Goal: Contribute content: Add original content to the website for others to see

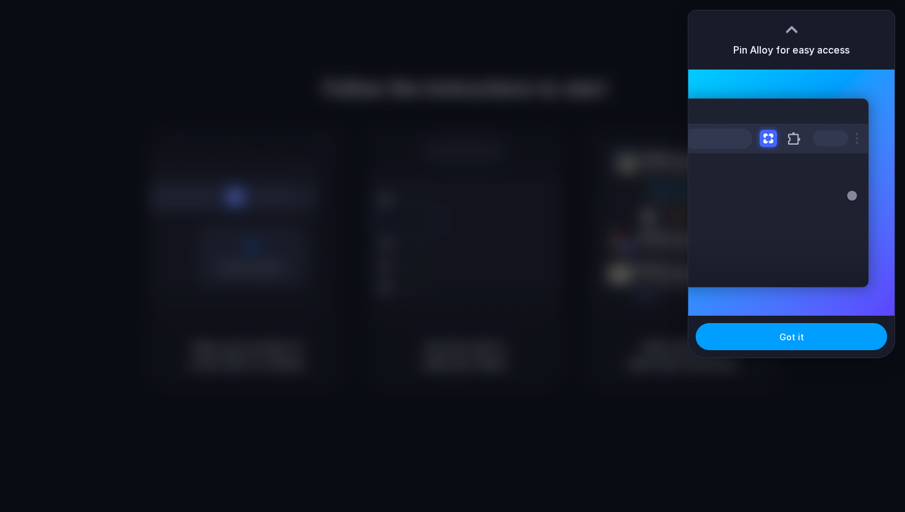
click at [791, 340] on span "Got it" at bounding box center [792, 337] width 25 height 13
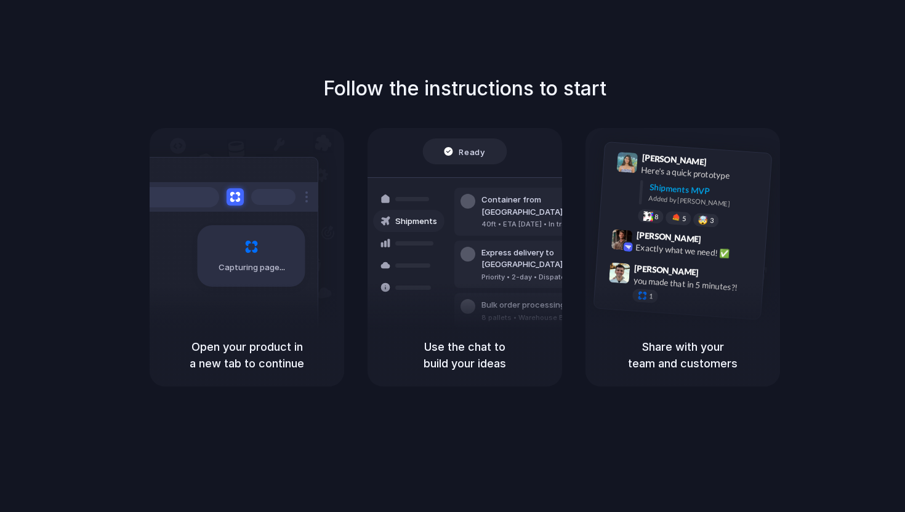
click at [475, 88] on h1 "Follow the instructions to start" at bounding box center [464, 89] width 283 height 30
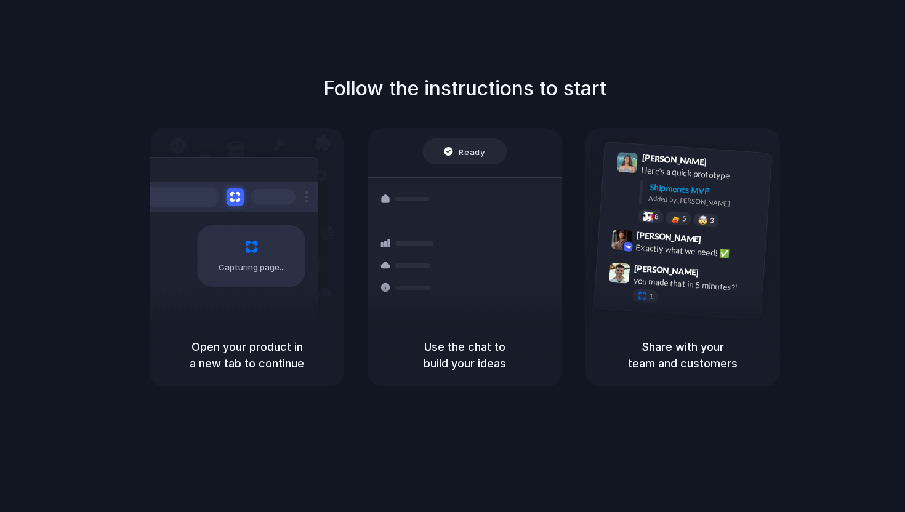
click at [249, 298] on div "Capturing page" at bounding box center [225, 251] width 186 height 189
click at [505, 49] on div "Follow the instructions to start Capturing page Open your product in a new tab …" at bounding box center [465, 268] width 930 height 537
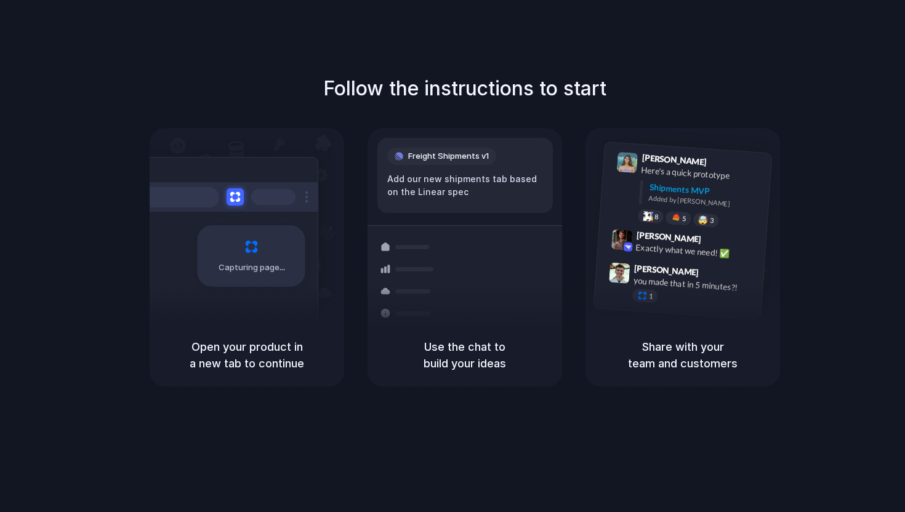
drag, startPoint x: 196, startPoint y: 349, endPoint x: 331, endPoint y: 369, distance: 135.8
click at [331, 370] on div "Open your product in a new tab to continue" at bounding box center [247, 355] width 195 height 63
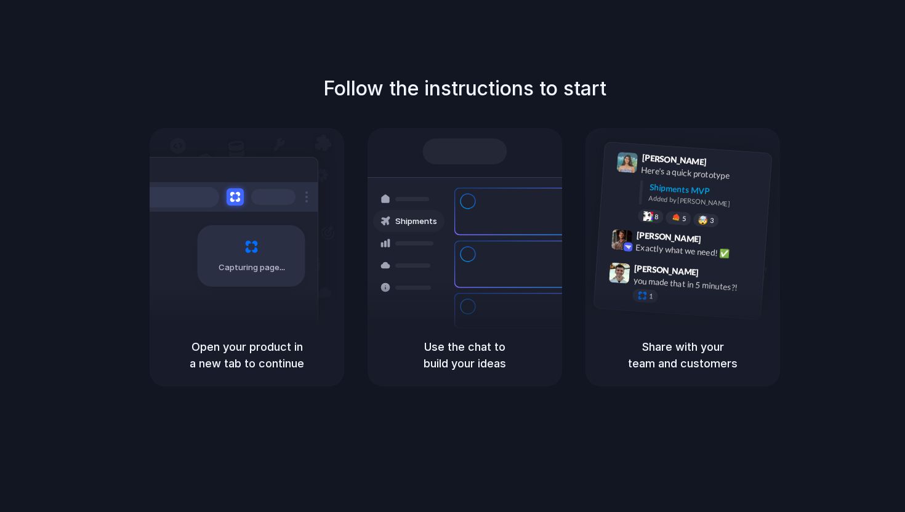
drag, startPoint x: 427, startPoint y: 346, endPoint x: 506, endPoint y: 371, distance: 82.2
click at [506, 371] on h5 "Use the chat to build your ideas" at bounding box center [464, 355] width 165 height 33
click at [689, 360] on h5 "Share with your team and customers" at bounding box center [683, 355] width 165 height 33
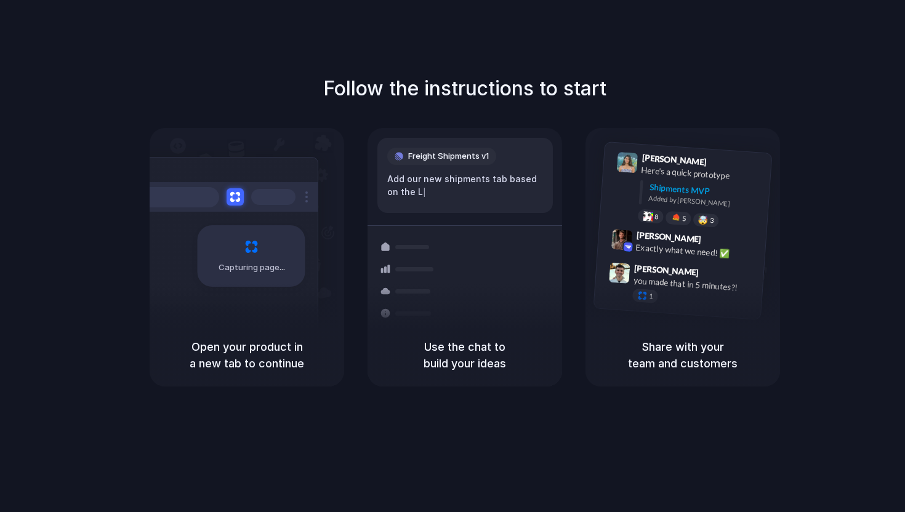
drag, startPoint x: 443, startPoint y: 344, endPoint x: 524, endPoint y: 380, distance: 88.2
click at [524, 380] on div "Use the chat to build your ideas" at bounding box center [465, 355] width 195 height 63
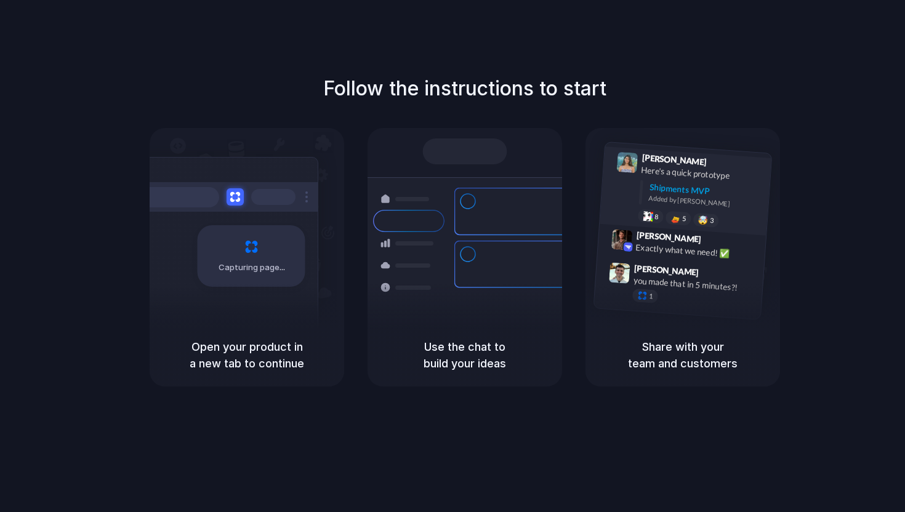
click at [672, 185] on div "Shipments MVP" at bounding box center [706, 191] width 114 height 20
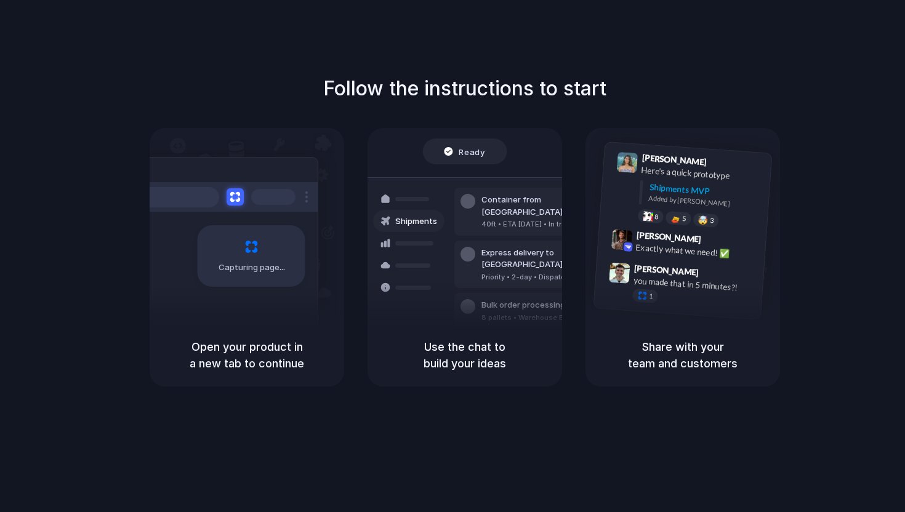
click at [472, 157] on span "Ready" at bounding box center [472, 151] width 26 height 12
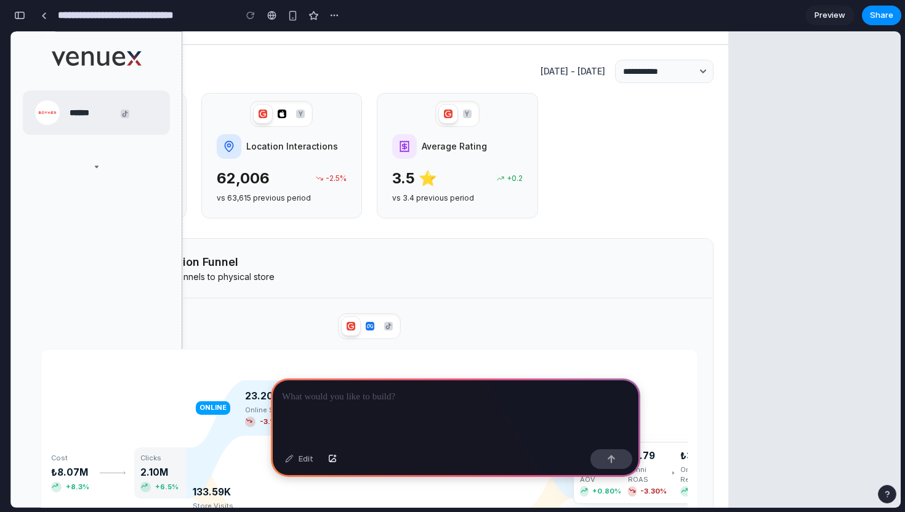
scroll to position [509, 0]
click at [451, 188] on div "3.5 ⭐ +0.2" at bounding box center [457, 180] width 137 height 21
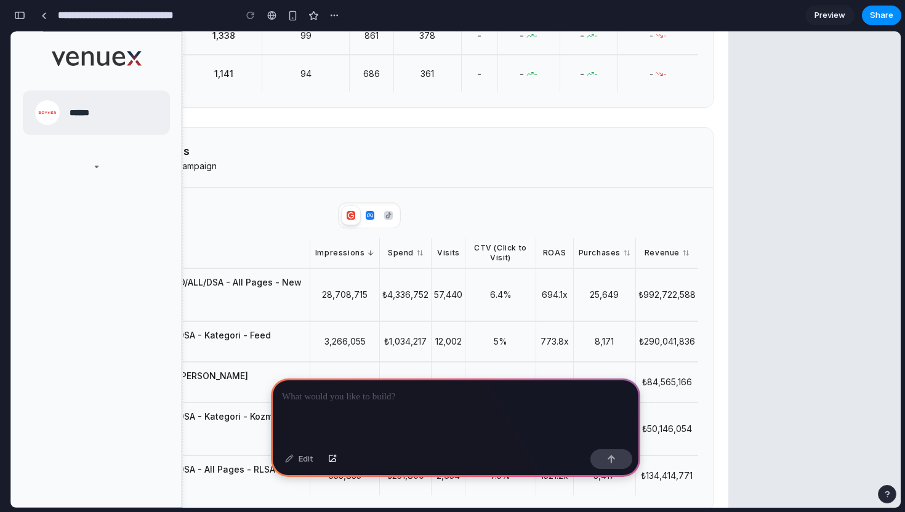
scroll to position [1341, 0]
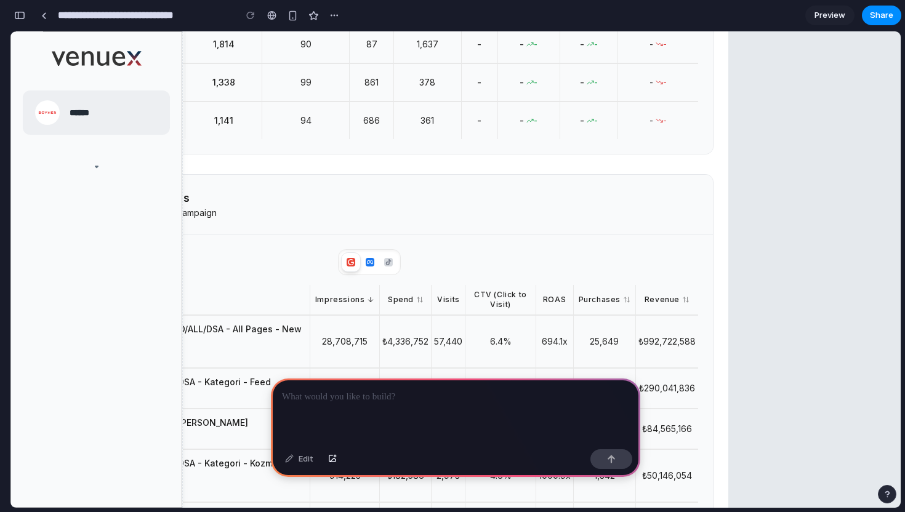
click at [198, 207] on h3 "Top Performing Campaigns" at bounding box center [129, 198] width 176 height 17
click at [185, 207] on h3 "Top Performing Campaigns" at bounding box center [129, 198] width 176 height 17
copy h3 "Top Performing Campaigns"
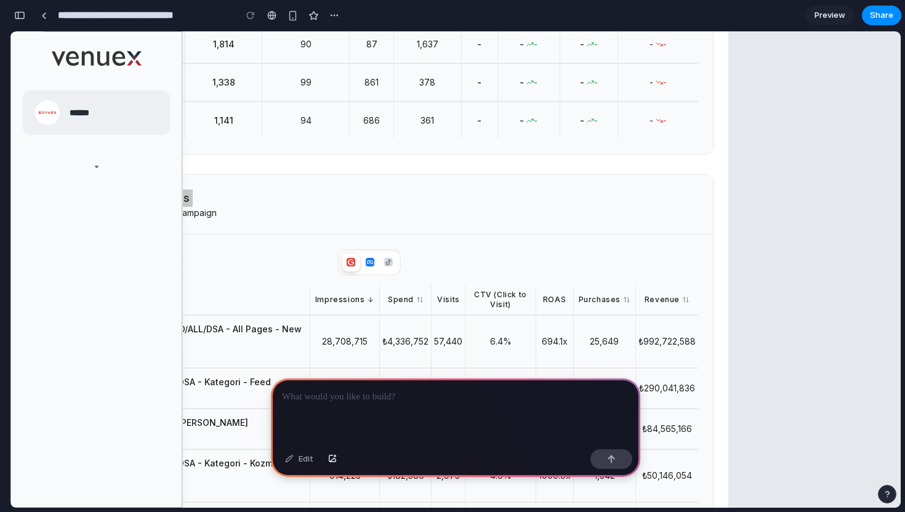
click at [339, 384] on div at bounding box center [456, 412] width 370 height 66
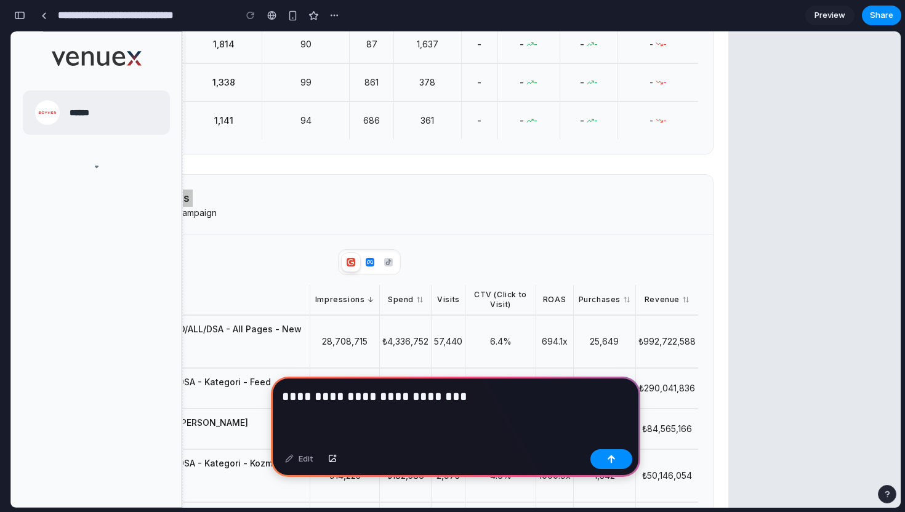
click at [309, 400] on h3 "**********" at bounding box center [455, 398] width 347 height 20
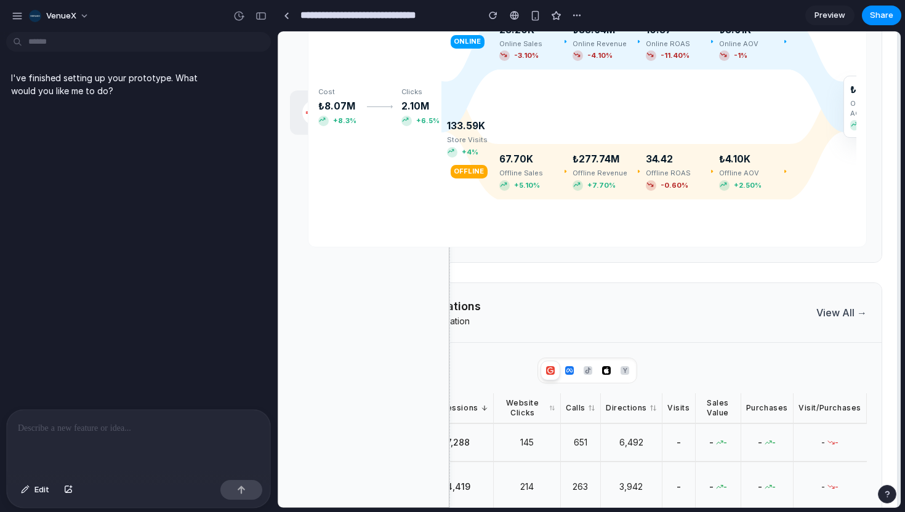
scroll to position [1053, 0]
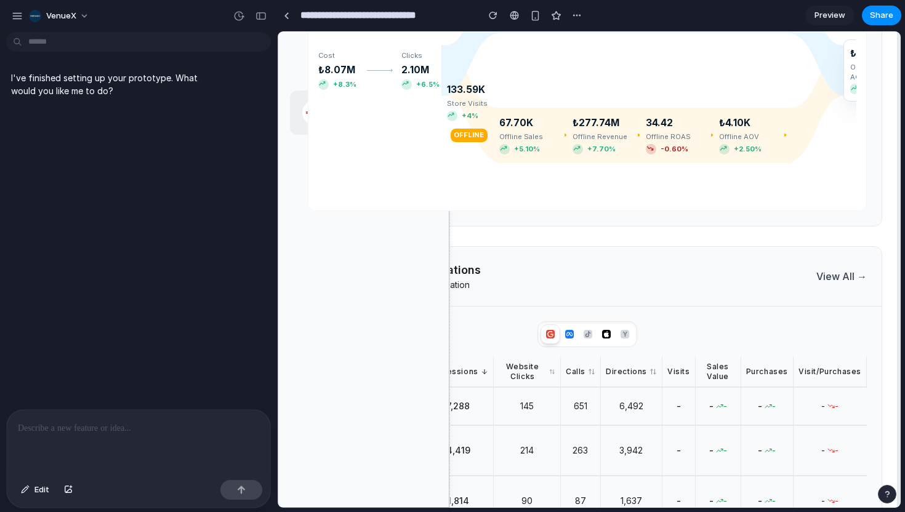
click at [124, 434] on p at bounding box center [138, 428] width 241 height 15
click at [138, 438] on div at bounding box center [139, 442] width 264 height 65
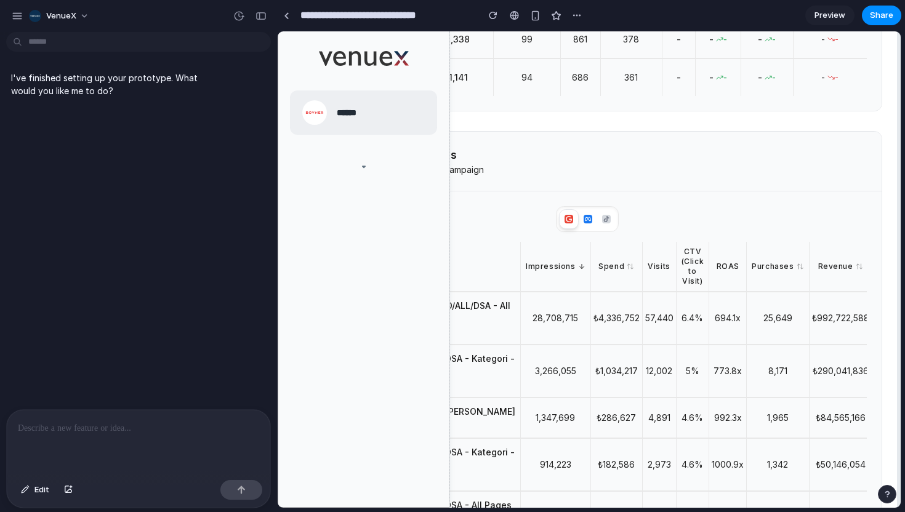
scroll to position [1556, 0]
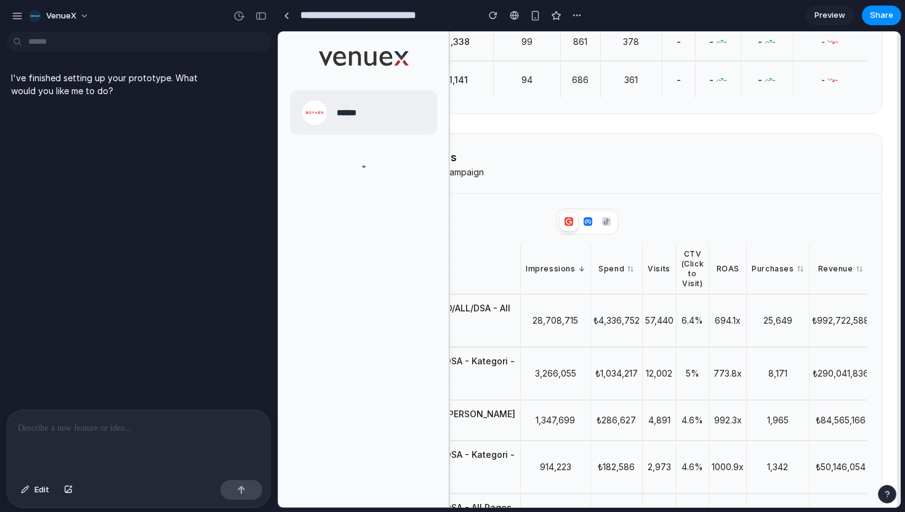
click at [452, 155] on h3 "Top Performing Campaigns" at bounding box center [396, 157] width 176 height 17
copy h3 "Top Performing Campaigns"
click at [84, 421] on p at bounding box center [138, 428] width 241 height 15
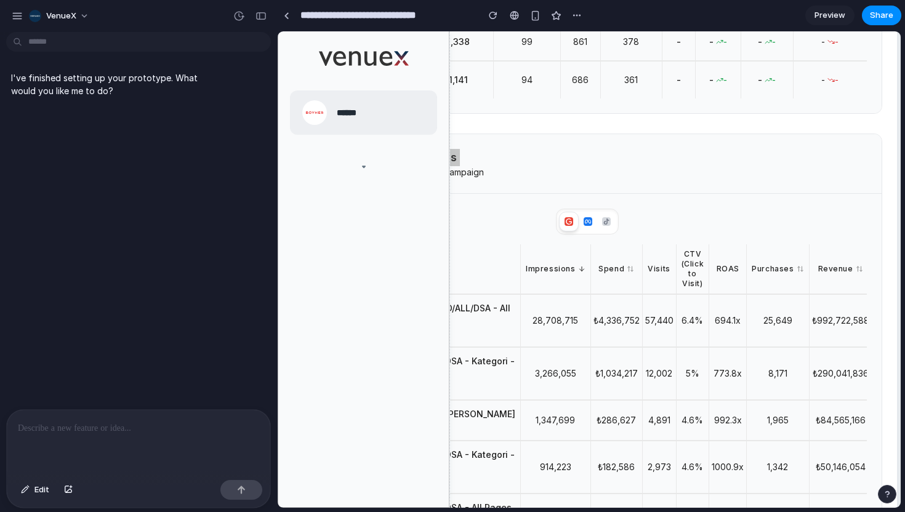
click at [140, 451] on div at bounding box center [139, 442] width 264 height 65
paste div
click at [90, 435] on p "**********" at bounding box center [138, 428] width 241 height 15
click at [156, 430] on p "**********" at bounding box center [138, 428] width 241 height 15
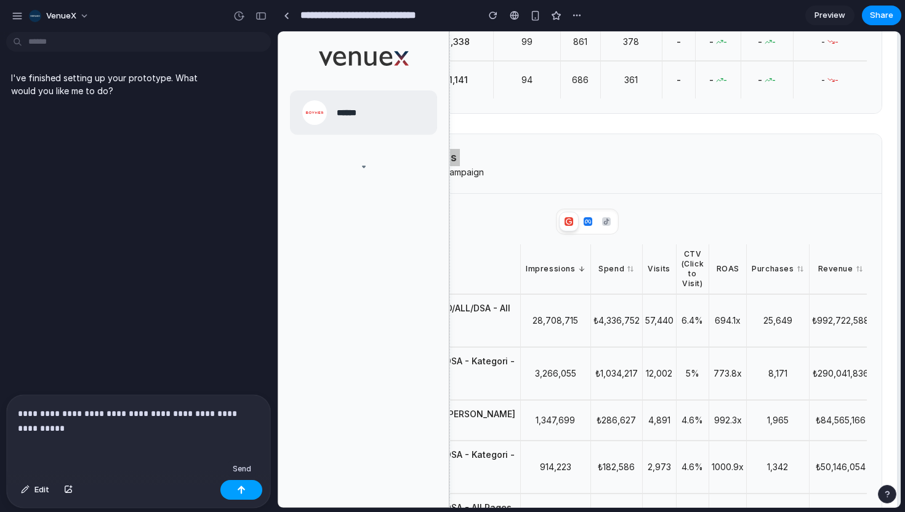
click at [248, 495] on button "button" at bounding box center [241, 490] width 42 height 20
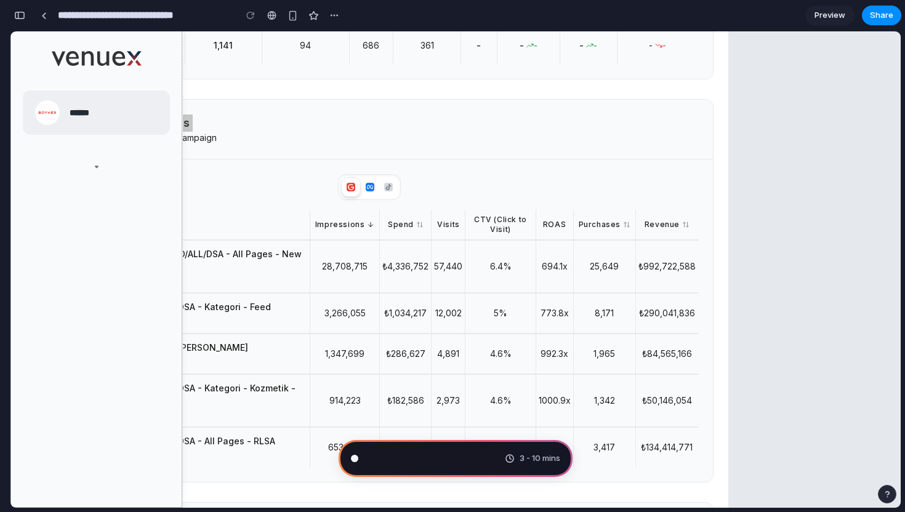
scroll to position [1394, 0]
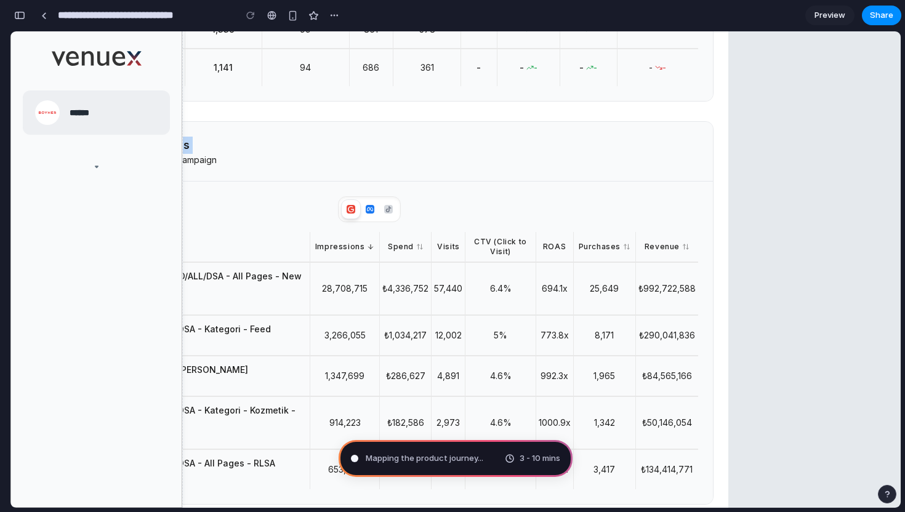
click at [99, 170] on icon "button" at bounding box center [97, 167] width 12 height 12
type input "**********"
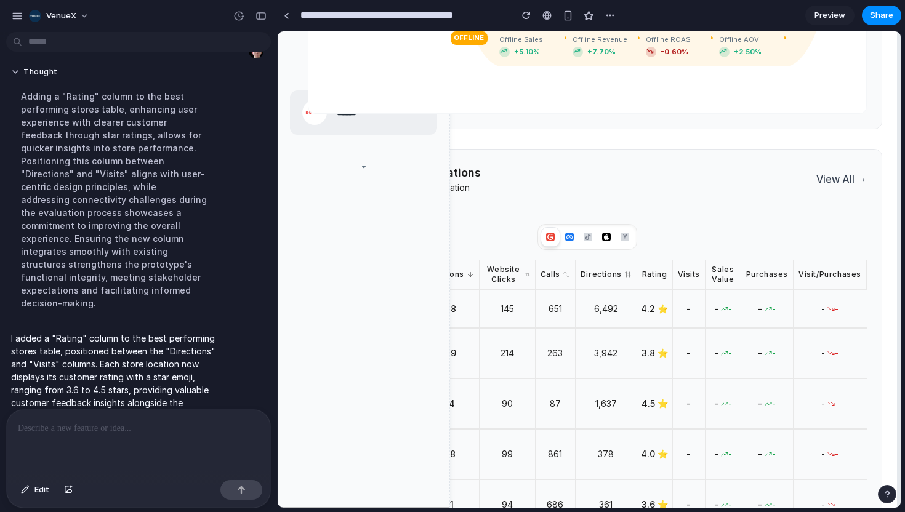
scroll to position [117, 0]
click at [902, 217] on div "**********" at bounding box center [591, 256] width 628 height 512
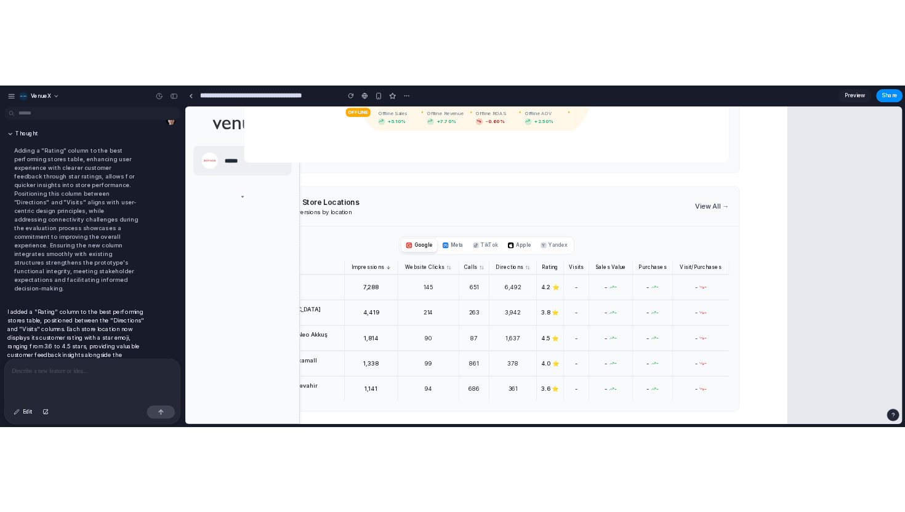
scroll to position [1009, 0]
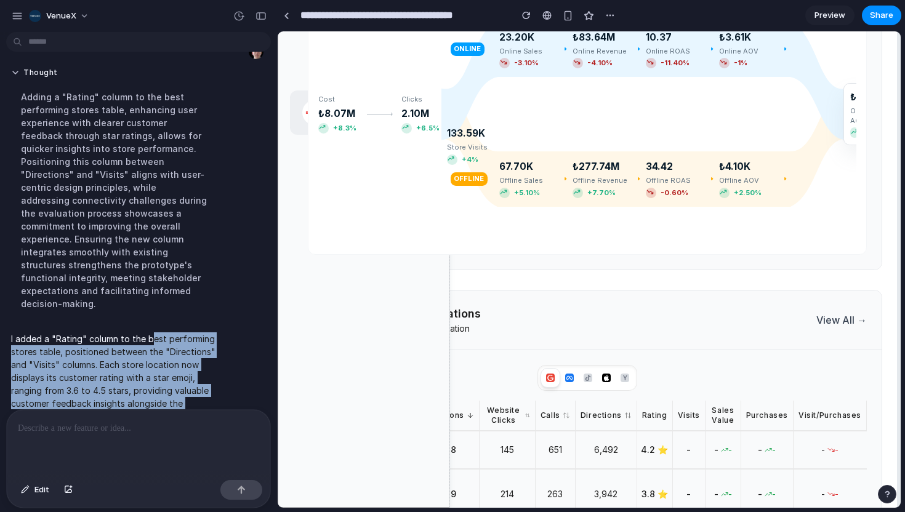
drag, startPoint x: 153, startPoint y: 318, endPoint x: 208, endPoint y: 394, distance: 93.9
click at [208, 394] on p "I added a "Rating" column to the best performing stores table, positioned betwe…" at bounding box center [114, 378] width 206 height 91
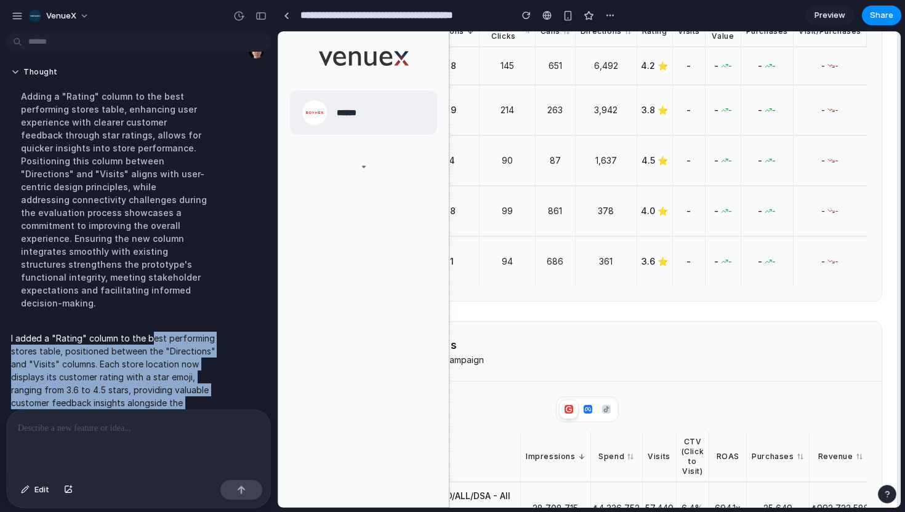
scroll to position [1362, 0]
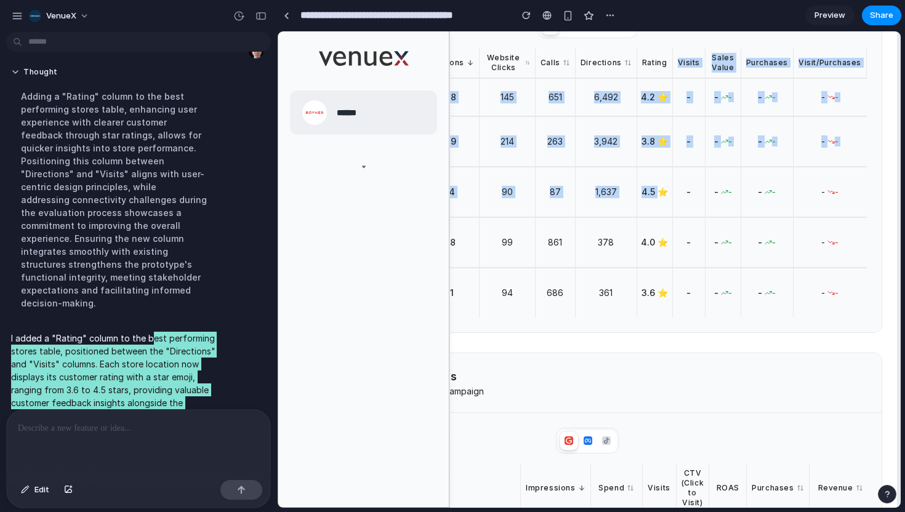
drag, startPoint x: 647, startPoint y: 86, endPoint x: 661, endPoint y: 180, distance: 95.2
click at [661, 180] on table "Store Location Impressions Website Clicks Calls Directions Rating Visits Sales …" at bounding box center [587, 183] width 559 height 270
